Goal: Information Seeking & Learning: Understand process/instructions

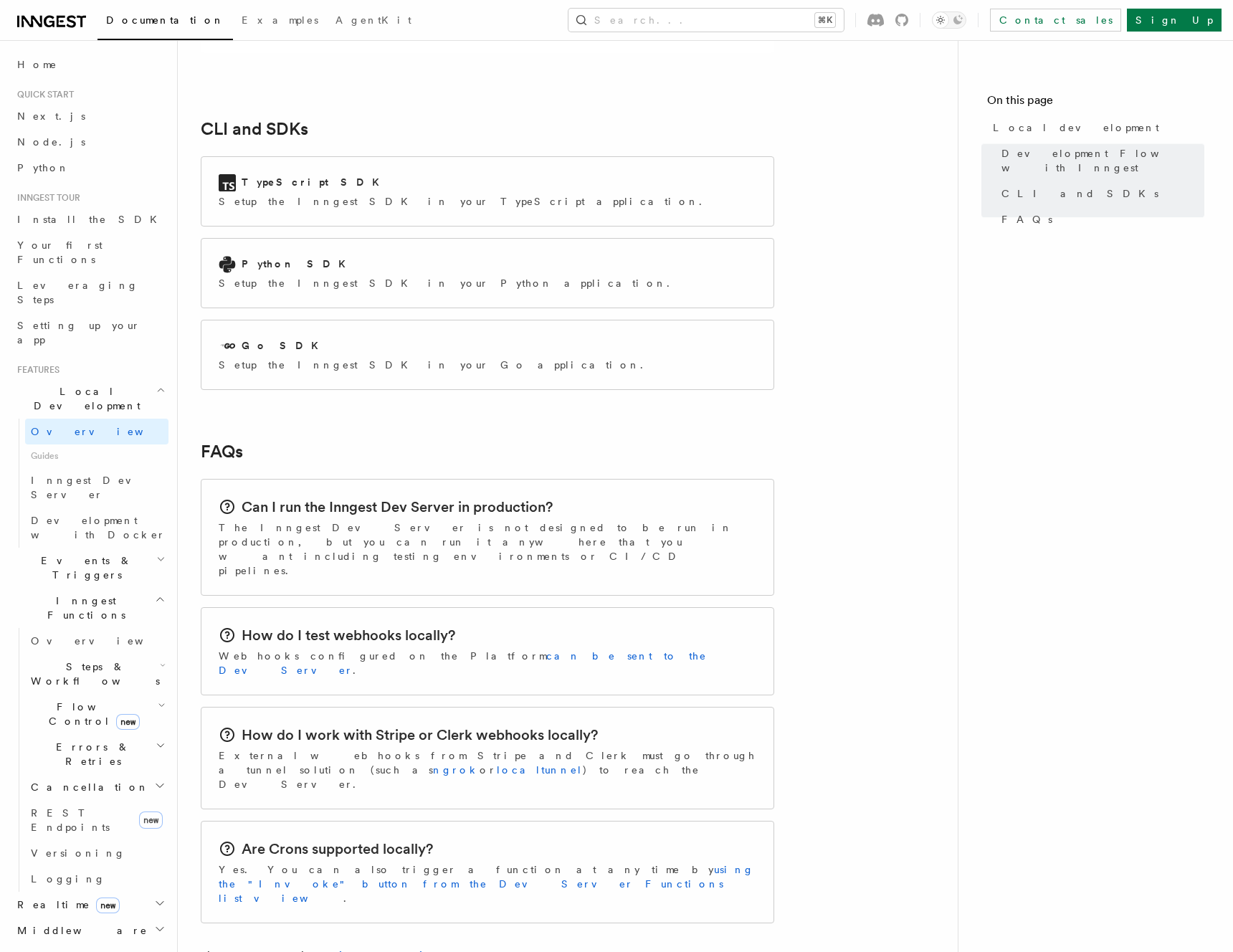
scroll to position [1844, 0]
drag, startPoint x: 277, startPoint y: 725, endPoint x: 346, endPoint y: 728, distance: 69.1
click at [342, 840] on h2 "Are Crons supported locally?" at bounding box center [336, 849] width 191 height 20
click at [346, 840] on h2 "Are Crons supported locally?" at bounding box center [336, 849] width 191 height 20
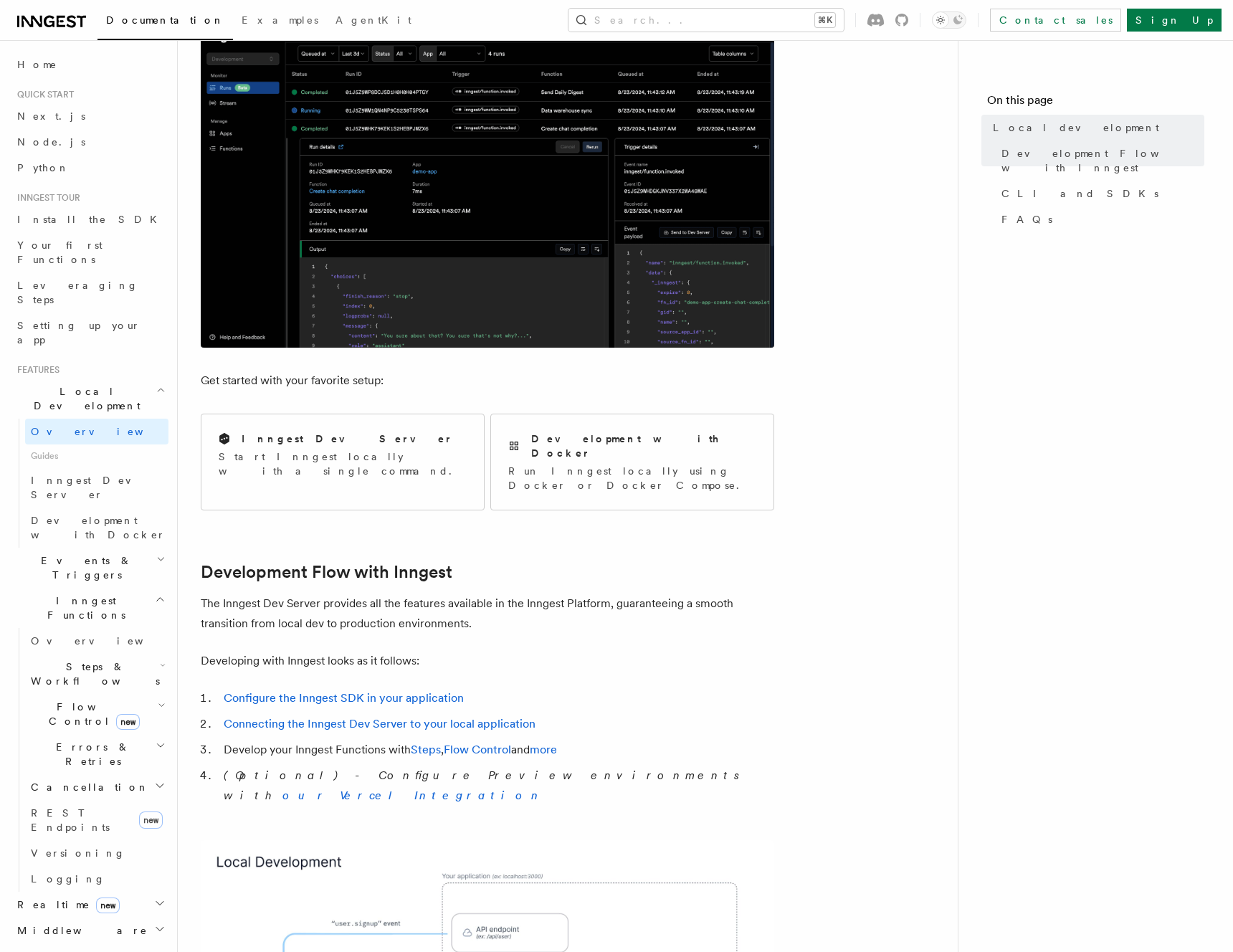
scroll to position [246, 0]
click at [376, 448] on div "Inngest Dev Server Start Inngest locally with a single command." at bounding box center [342, 457] width 248 height 47
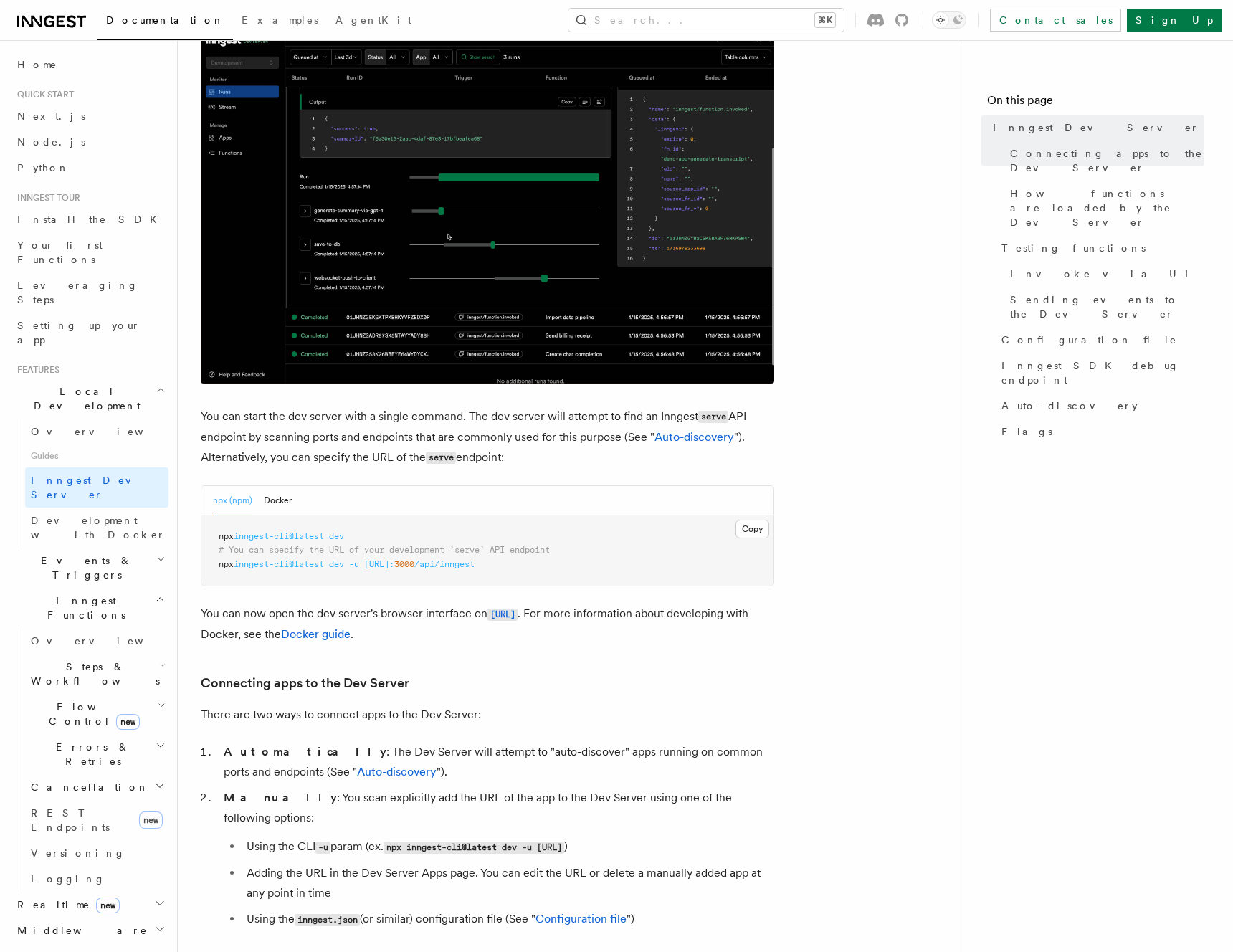
scroll to position [246, 0]
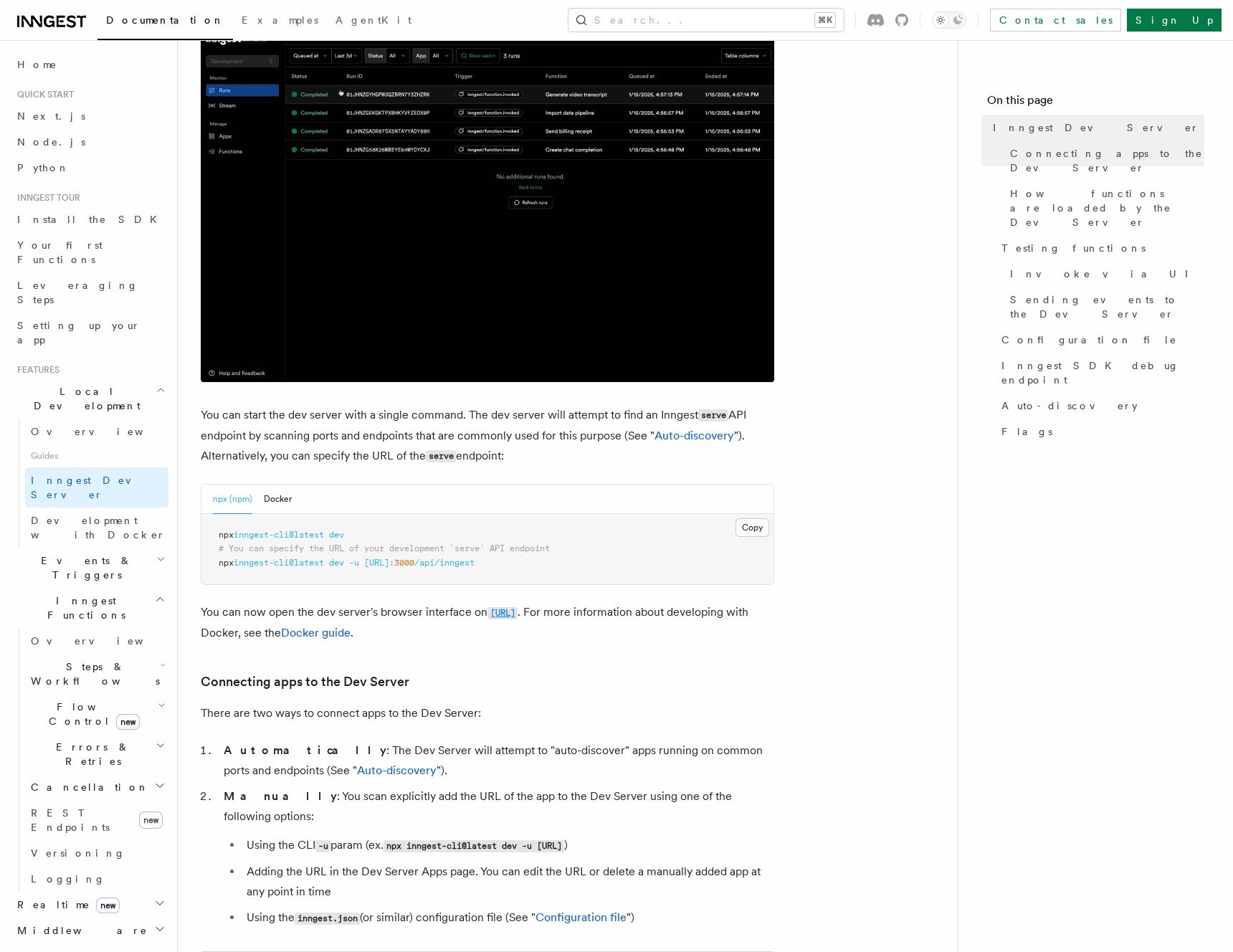
click at [517, 611] on code "[URL]" at bounding box center [502, 613] width 30 height 12
